Goal: Task Accomplishment & Management: Complete application form

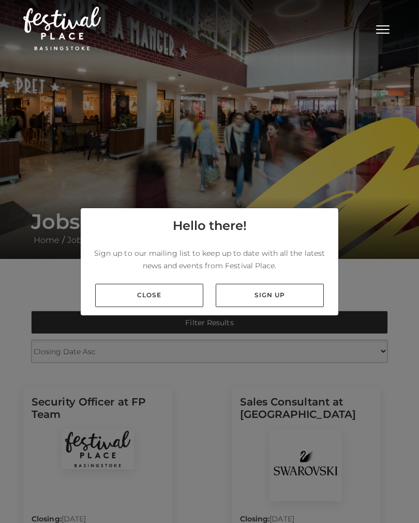
click at [171, 304] on link "Close" at bounding box center [149, 295] width 108 height 23
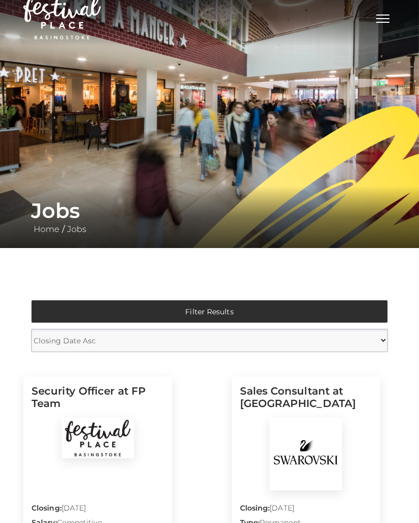
scroll to position [10, 0]
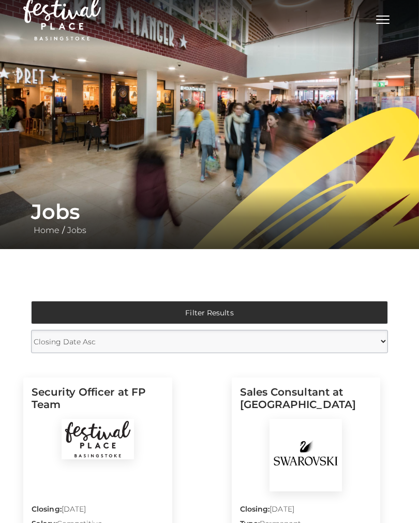
click at [382, 345] on select "Closing Date Asc Closing Date Desc" at bounding box center [209, 341] width 357 height 23
click at [381, 24] on button "Toggle navigation" at bounding box center [383, 18] width 26 height 15
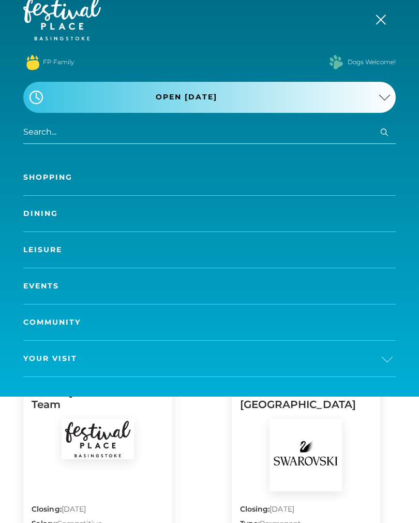
click at [385, 23] on span "Toggle navigation" at bounding box center [381, 20] width 10 height 10
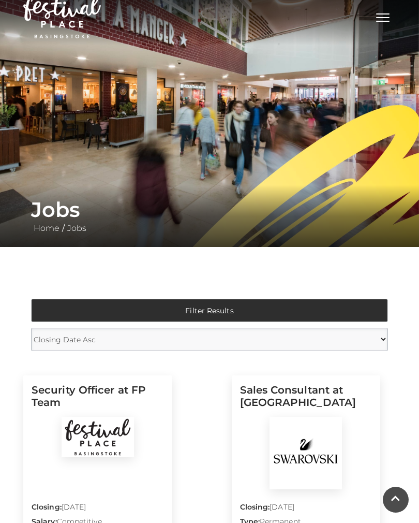
scroll to position [0, 0]
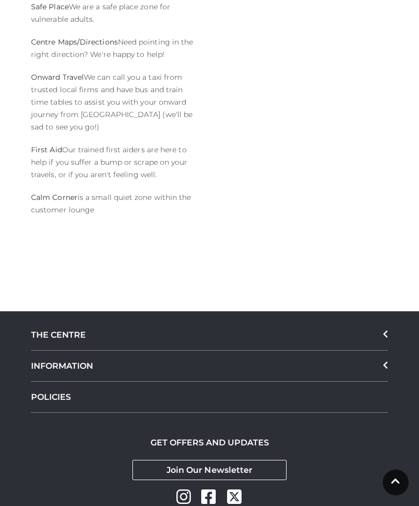
scroll to position [1169, 0]
click at [382, 320] on div "THE CENTRE" at bounding box center [209, 335] width 357 height 31
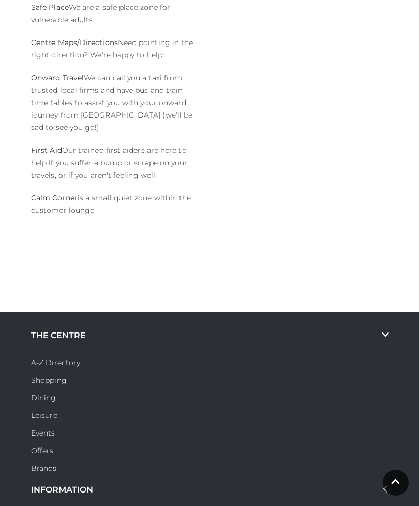
click at [382, 320] on div "THE CENTRE" at bounding box center [209, 335] width 357 height 31
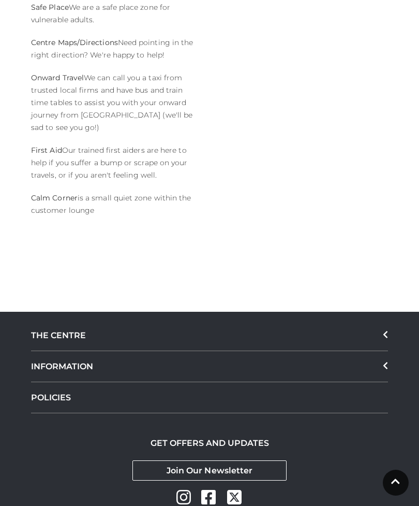
click at [387, 362] on icon at bounding box center [385, 365] width 4 height 7
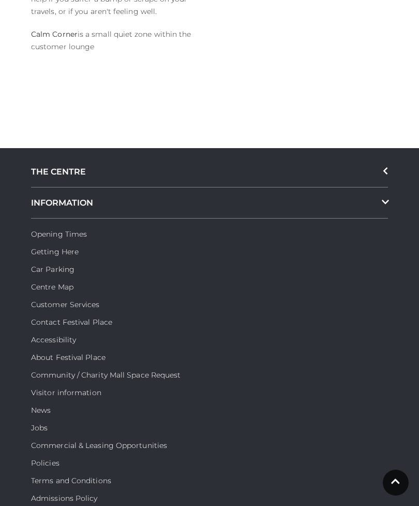
scroll to position [1337, 0]
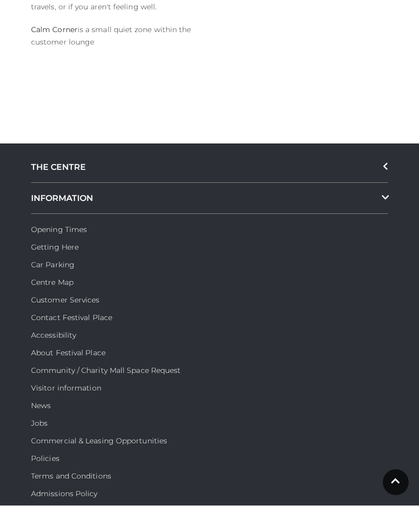
click at [49, 412] on li "Jobs" at bounding box center [209, 421] width 357 height 18
click at [39, 419] on link "Jobs" at bounding box center [39, 423] width 17 height 9
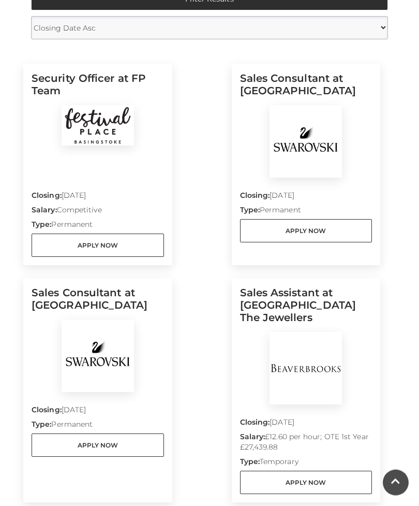
scroll to position [324, 0]
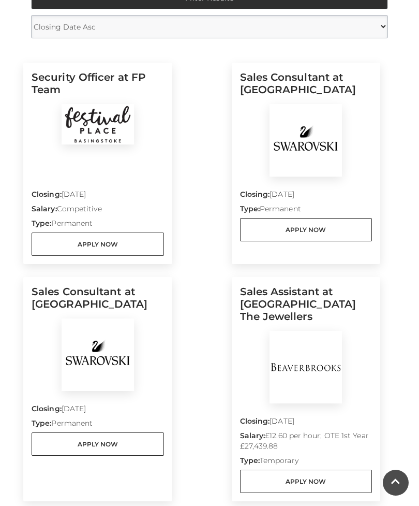
click at [333, 232] on link "Apply Now" at bounding box center [306, 229] width 132 height 23
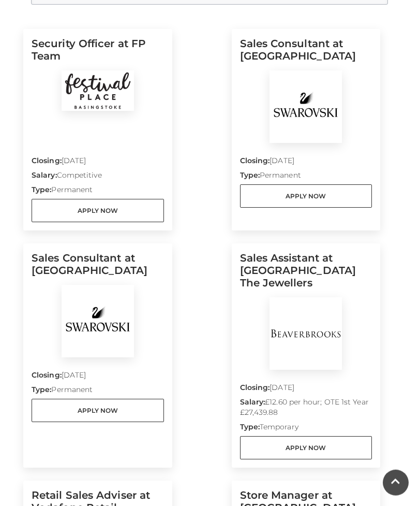
click at [128, 118] on div at bounding box center [98, 106] width 132 height 72
click at [124, 209] on link "Apply Now" at bounding box center [98, 210] width 132 height 23
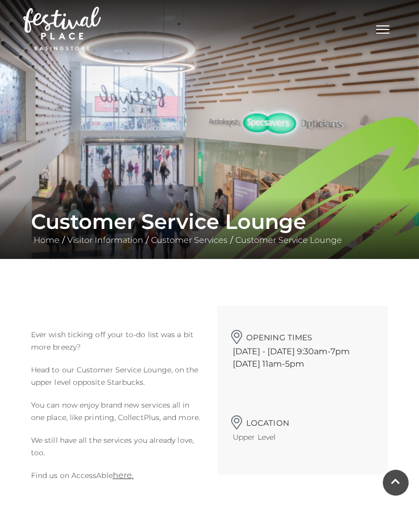
scroll to position [1202, 0]
